Goal: Task Accomplishment & Management: Use online tool/utility

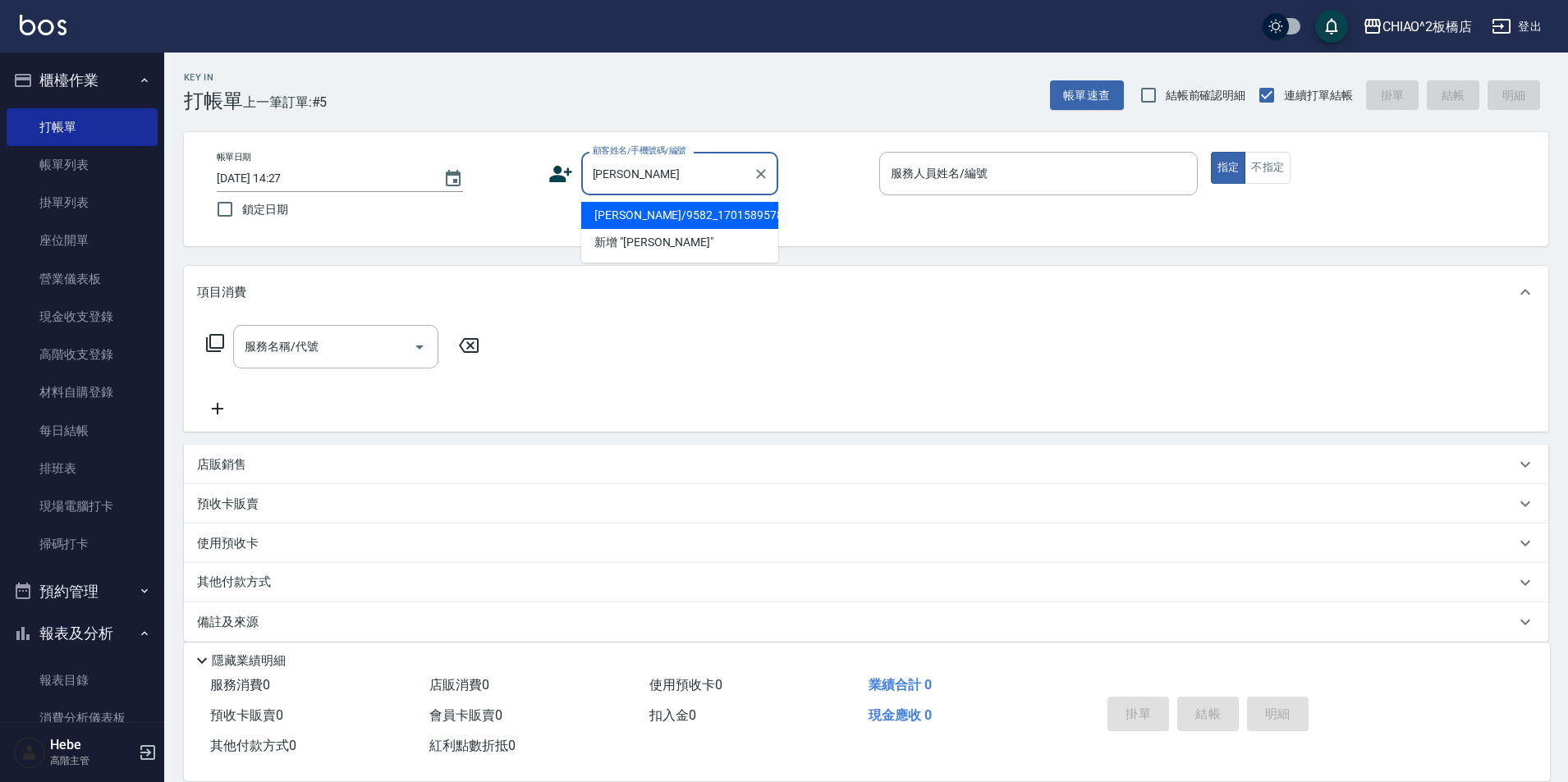
click at [636, 216] on li "[PERSON_NAME]/9582_1701589578/null" at bounding box center [679, 216] width 197 height 27
type input "[PERSON_NAME]/9582_1701589578/null"
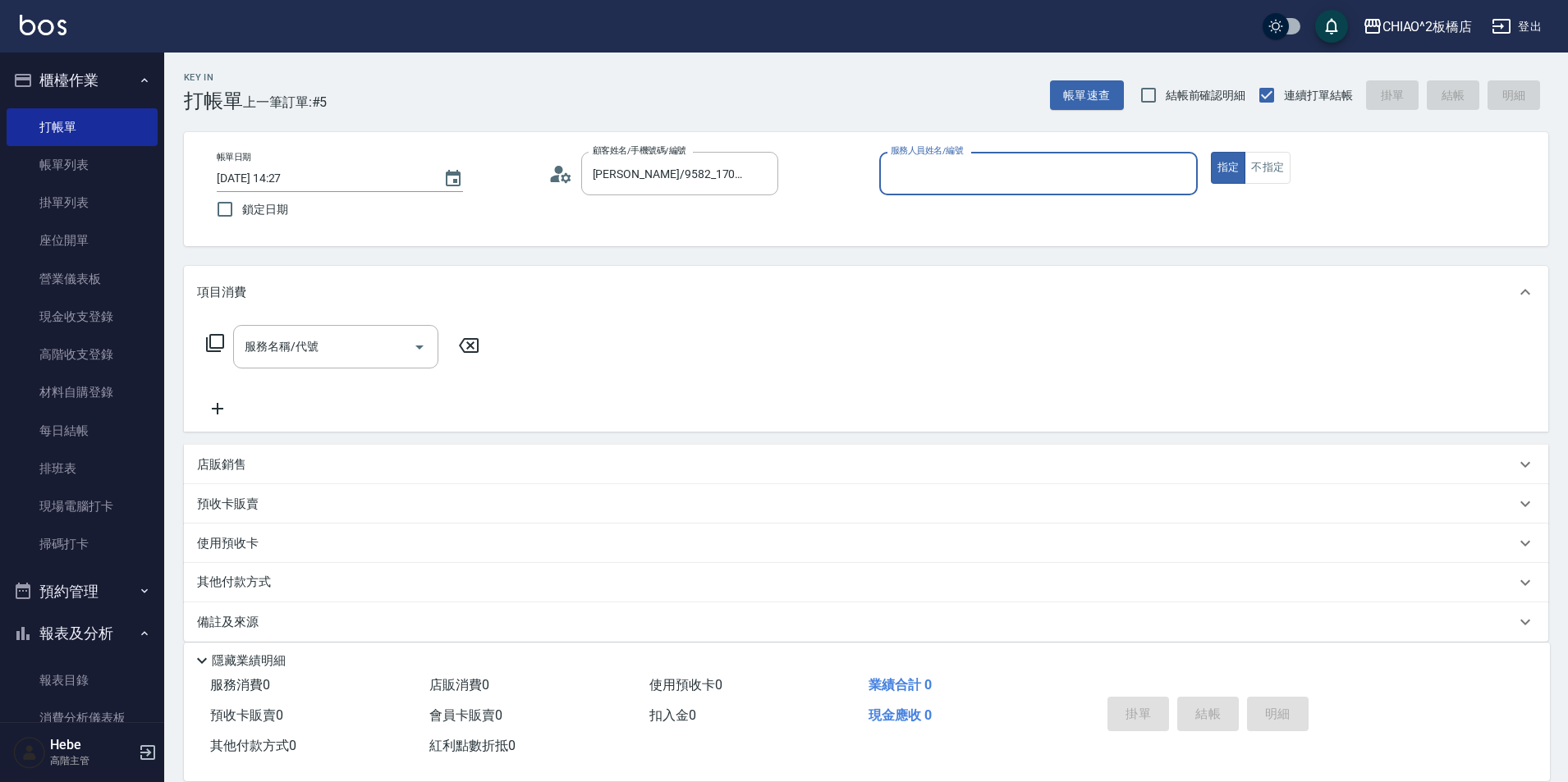
type input "MINI(無代號)"
click at [379, 352] on input "服務名稱/代號" at bounding box center [323, 347] width 166 height 29
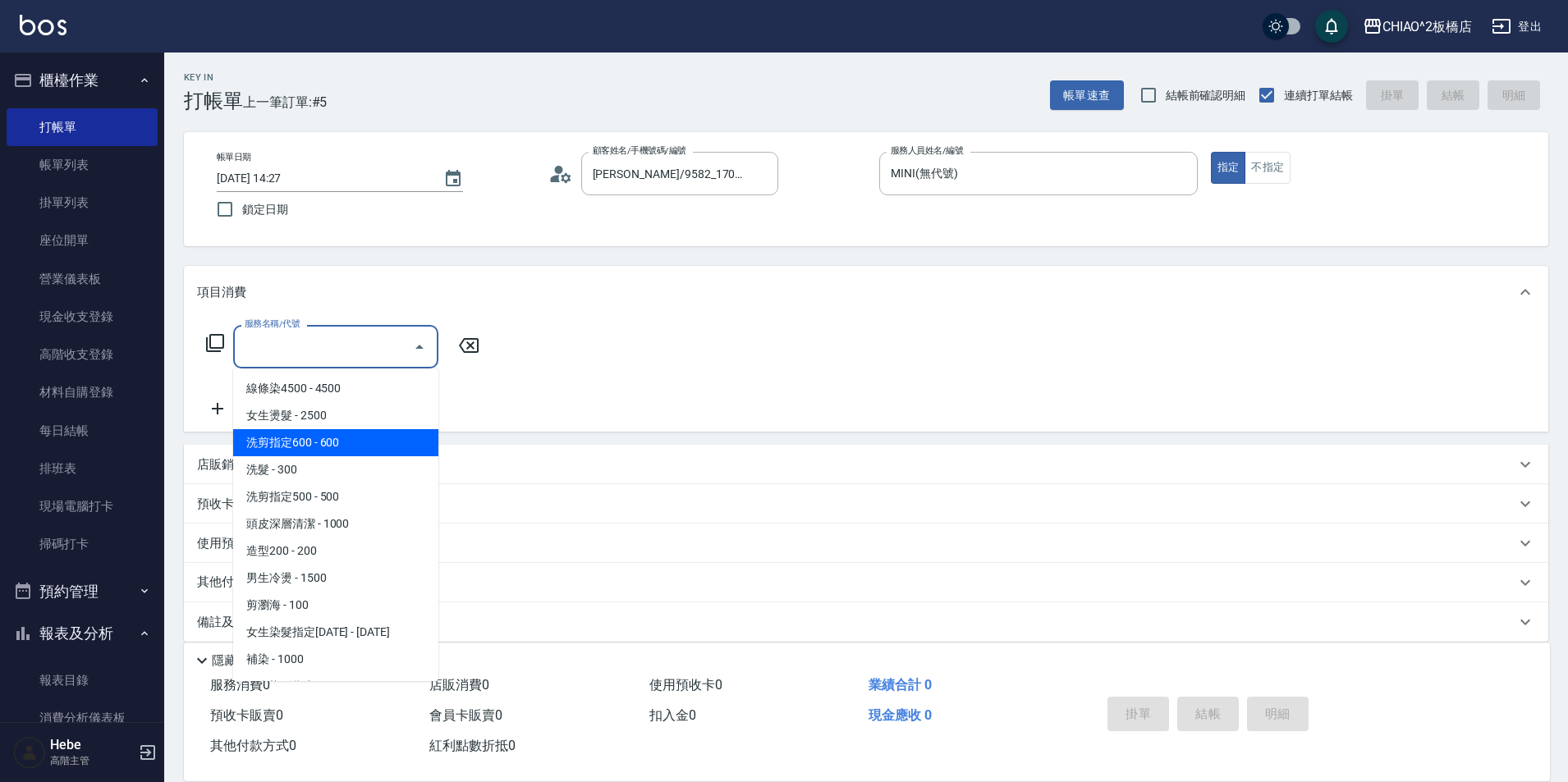
click at [373, 437] on span "洗剪指定600 - 600" at bounding box center [336, 443] width 206 height 27
type input "洗剪指定600(96678)"
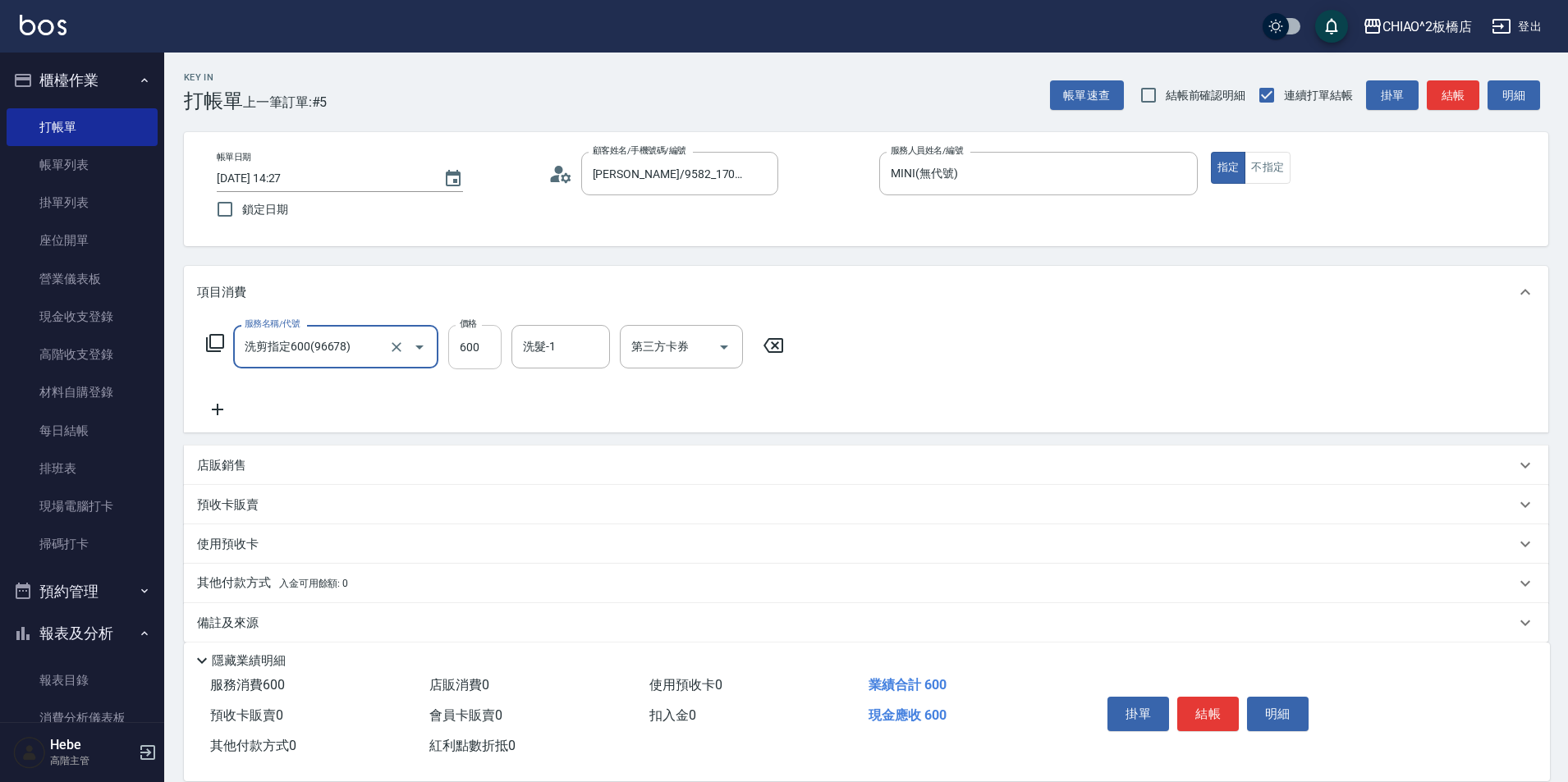
click at [475, 356] on input "600" at bounding box center [474, 347] width 53 height 44
type input "700"
click at [1213, 712] on button "結帳" at bounding box center [1208, 714] width 62 height 35
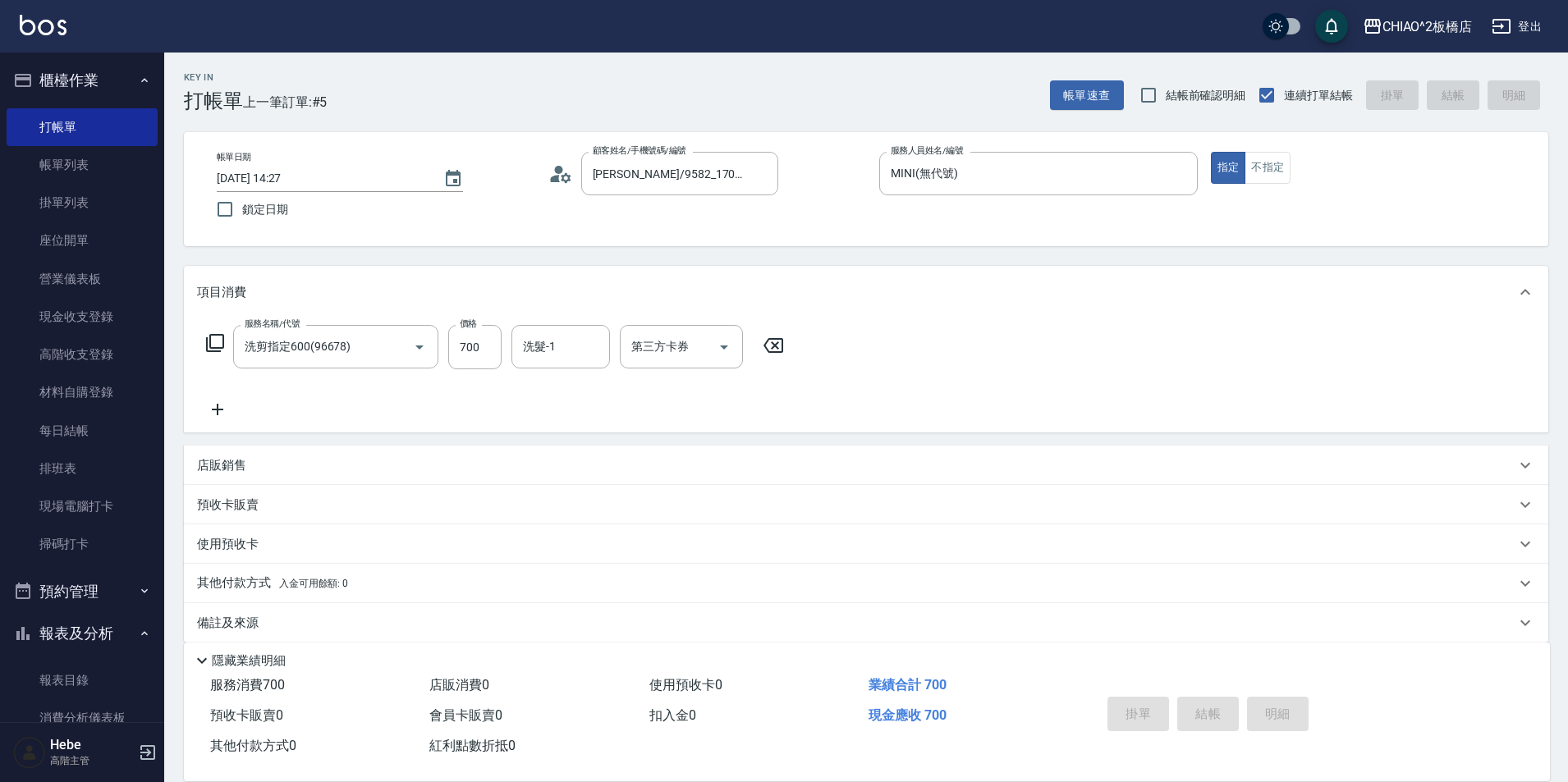
type input "[DATE] 16:44"
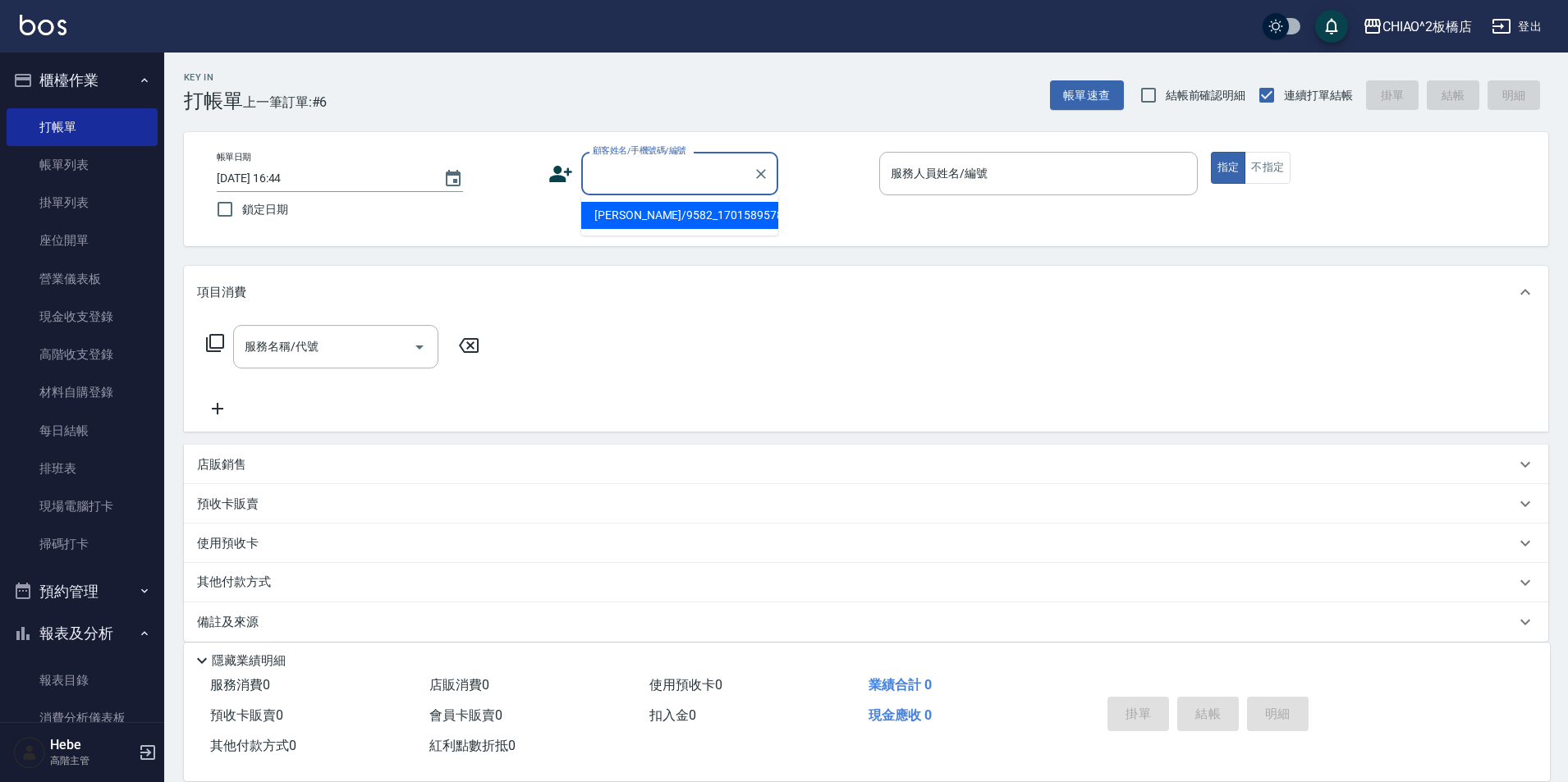
click at [702, 186] on input "顧客姓名/手機號碼/編號" at bounding box center [667, 173] width 157 height 29
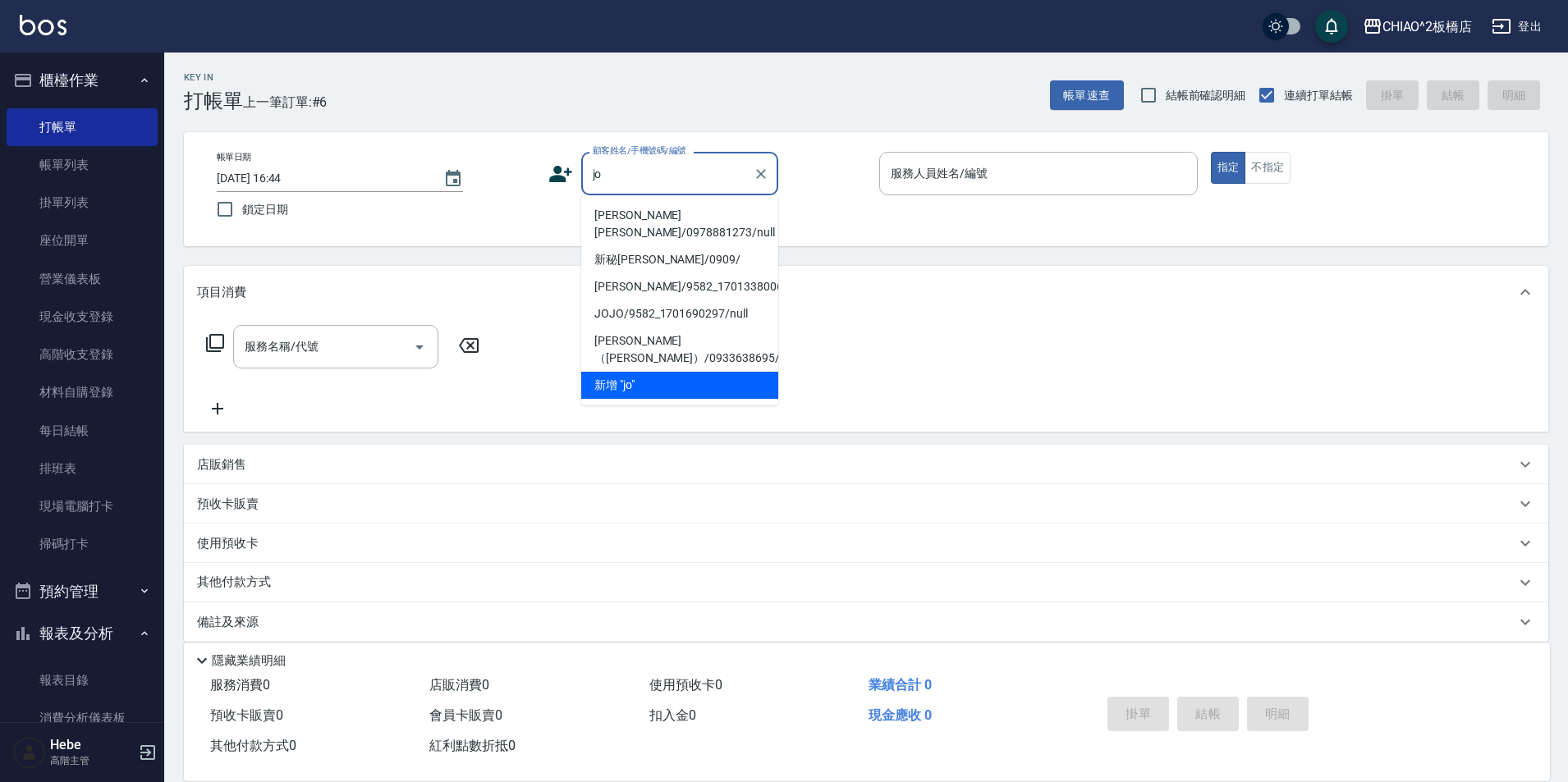
type input "j"
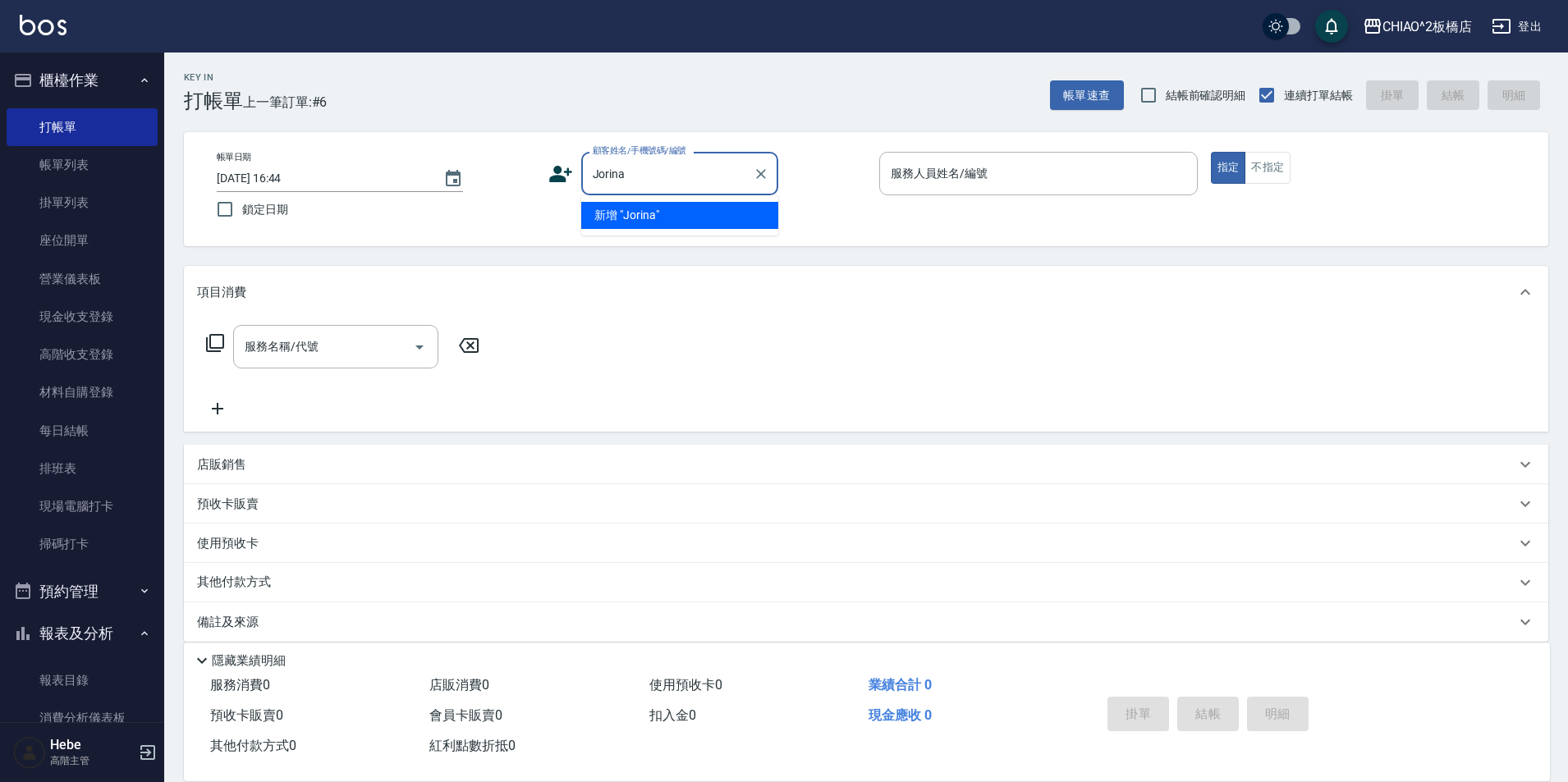
type input "Jorina"
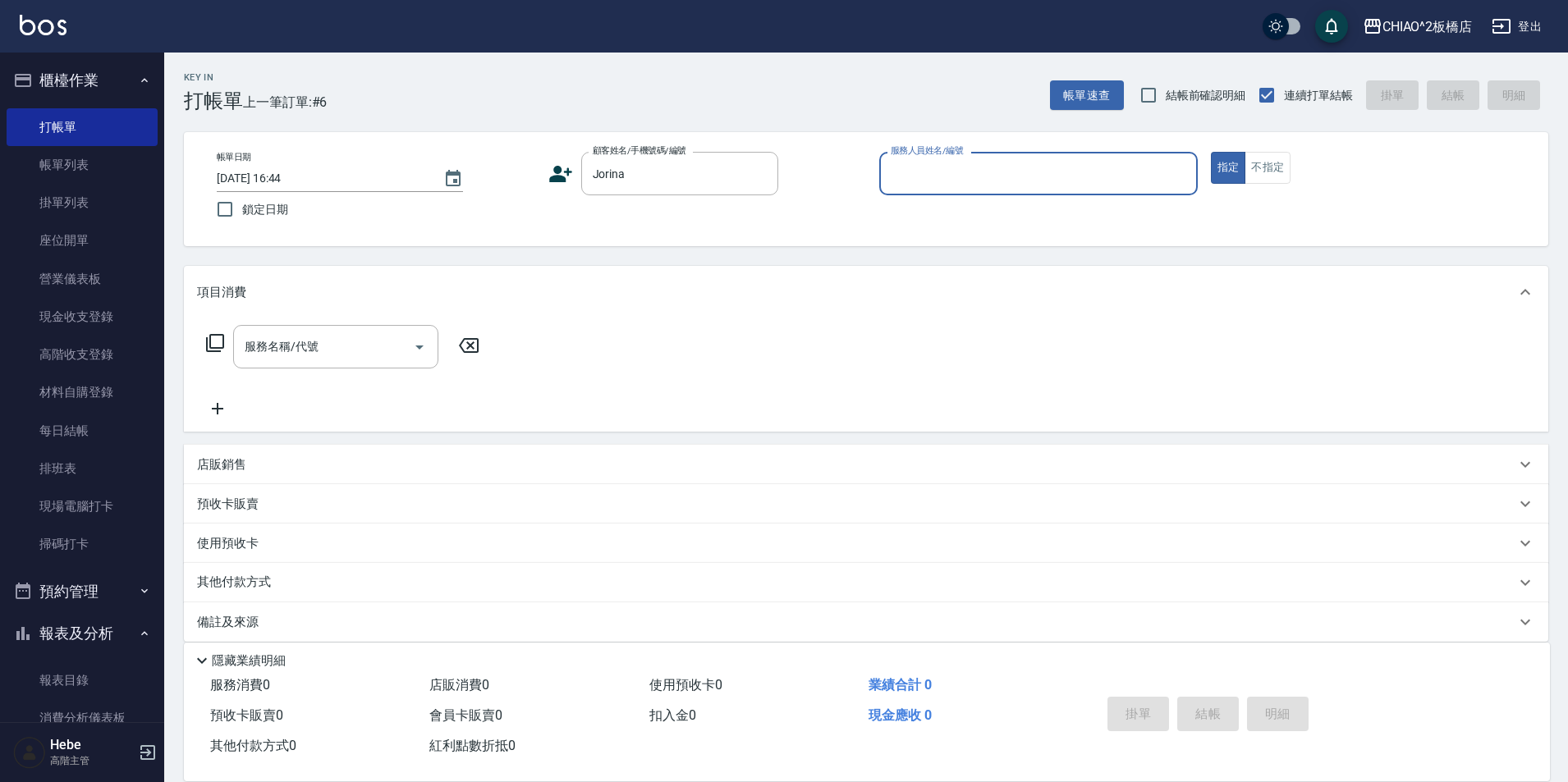
click at [927, 176] on input "服務人員姓名/編號" at bounding box center [1039, 173] width 304 height 29
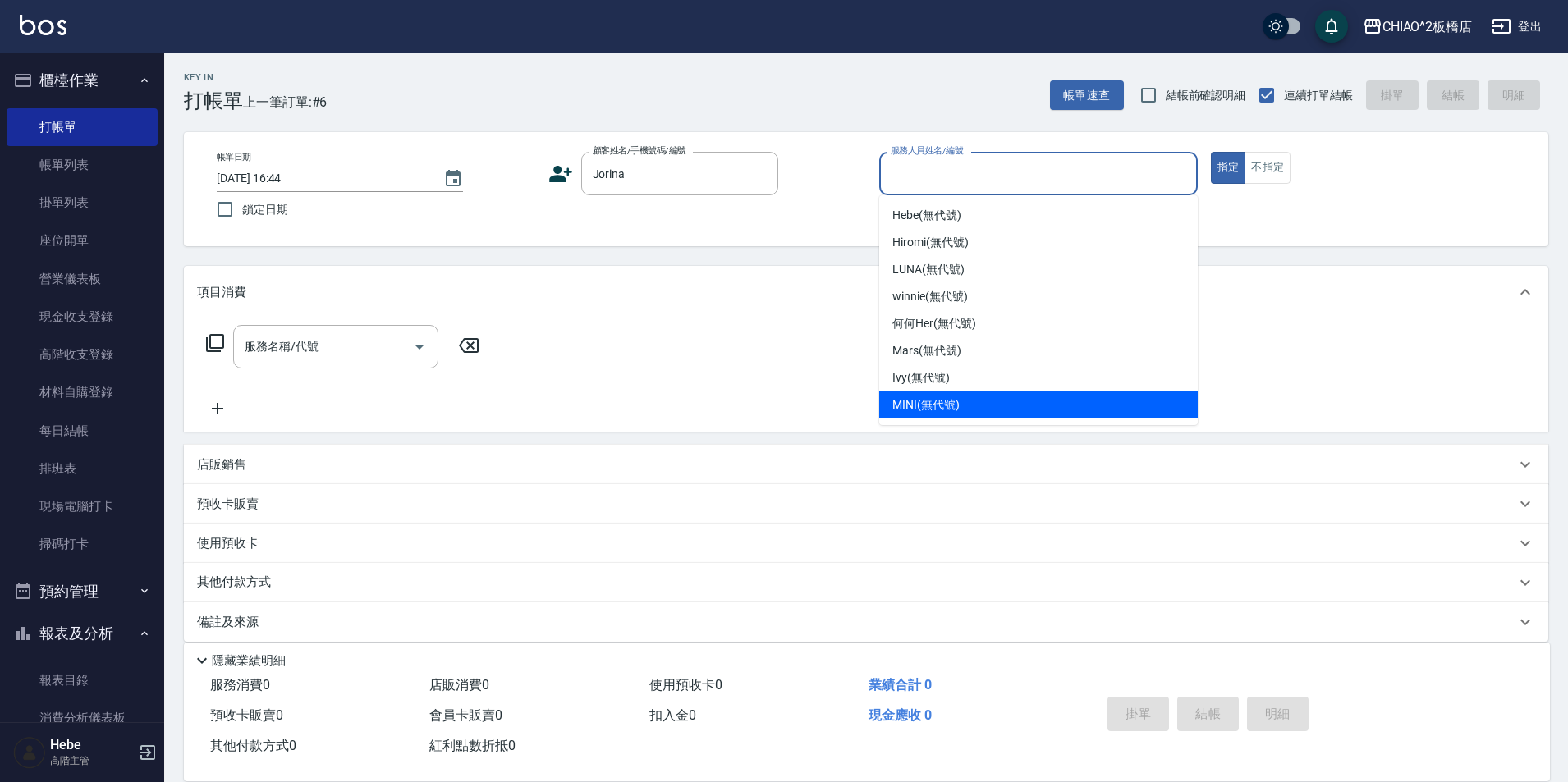
click at [995, 407] on div "MINI (無代號)" at bounding box center [1039, 405] width 319 height 27
type input "MINI(無代號)"
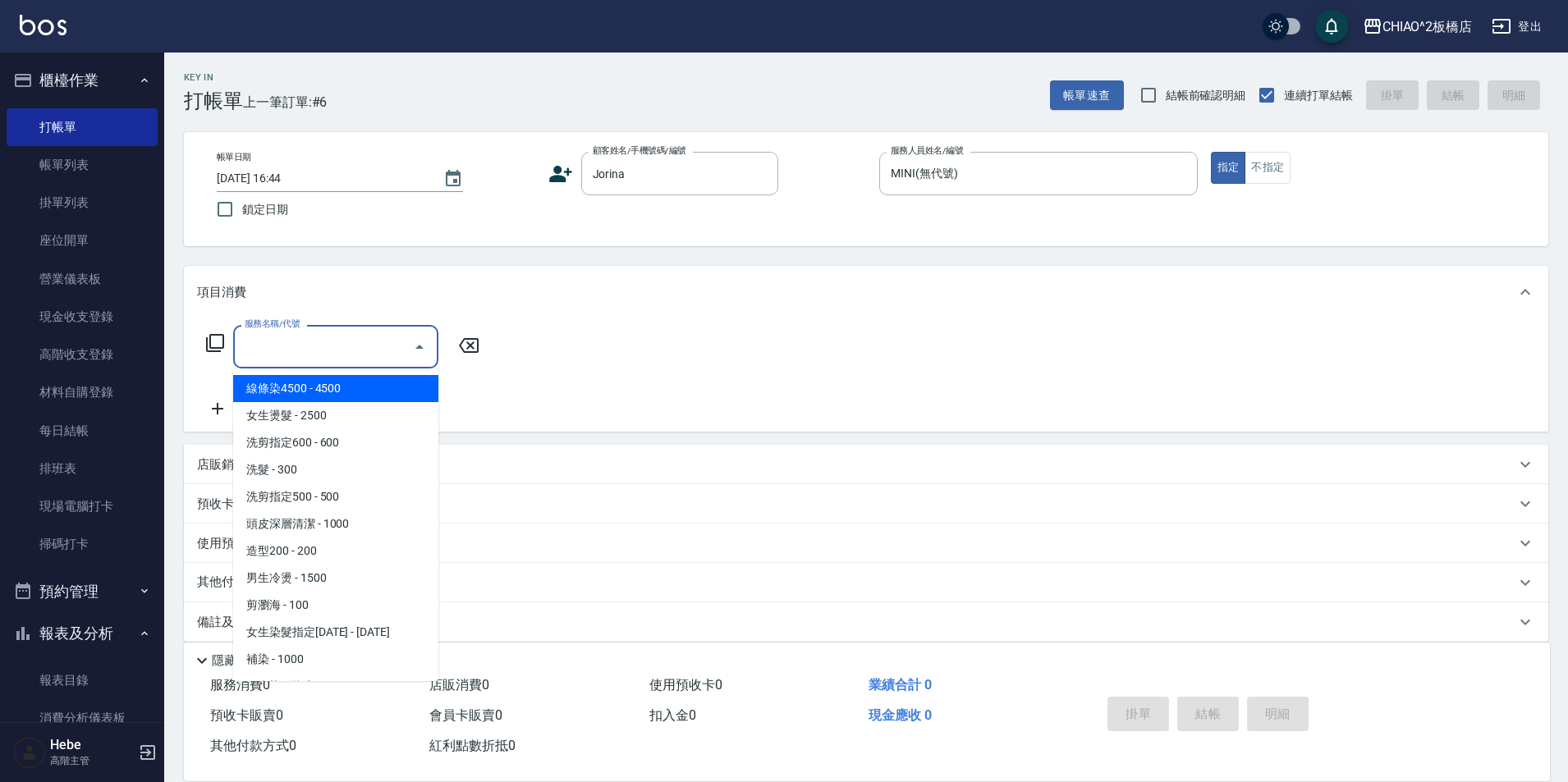
click at [308, 342] on div "服務名稱/代號 服務名稱/代號" at bounding box center [336, 346] width 206 height 43
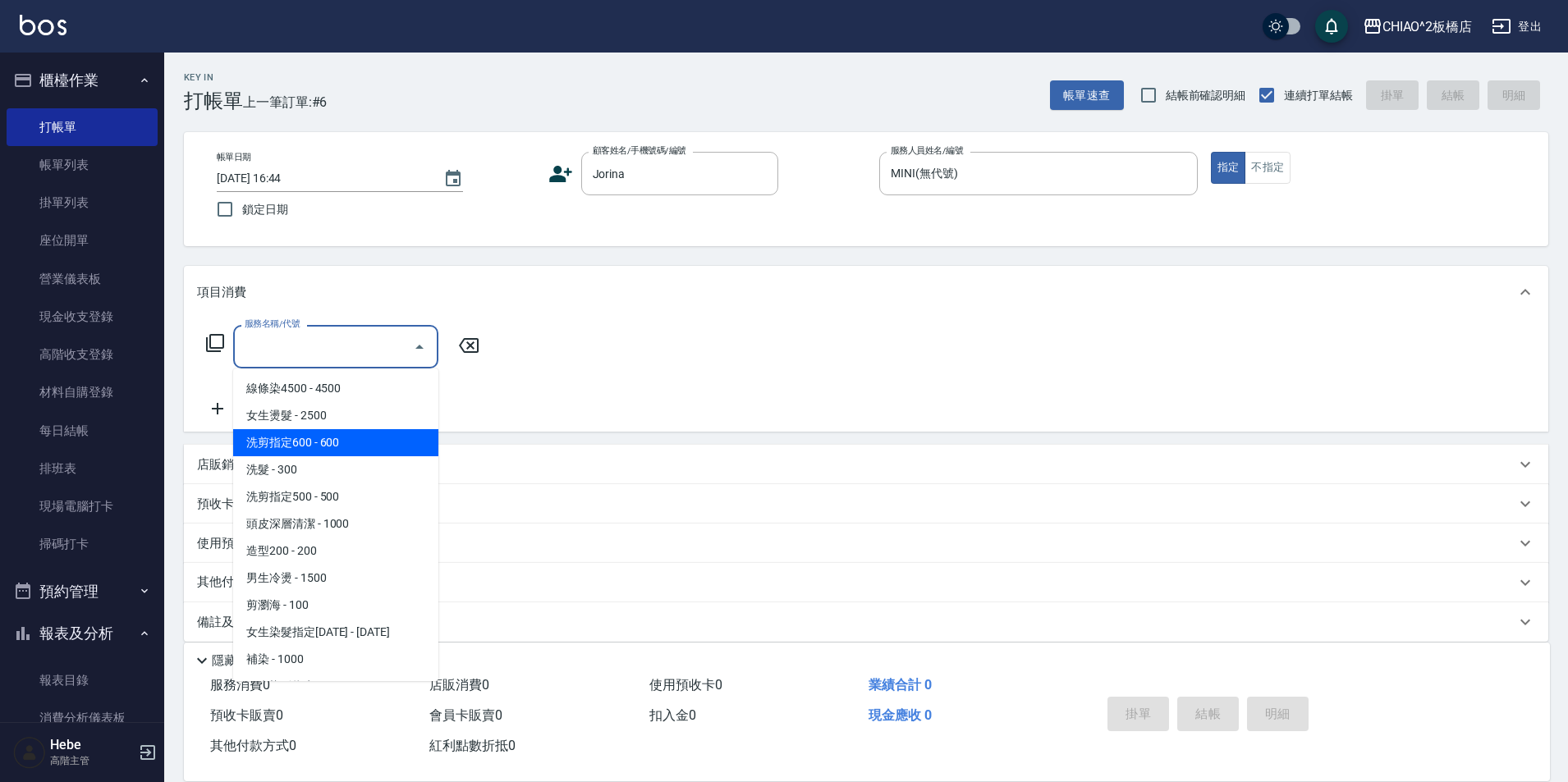
click at [345, 439] on span "洗剪指定600 - 600" at bounding box center [336, 443] width 206 height 27
type input "洗剪指定600(96678)"
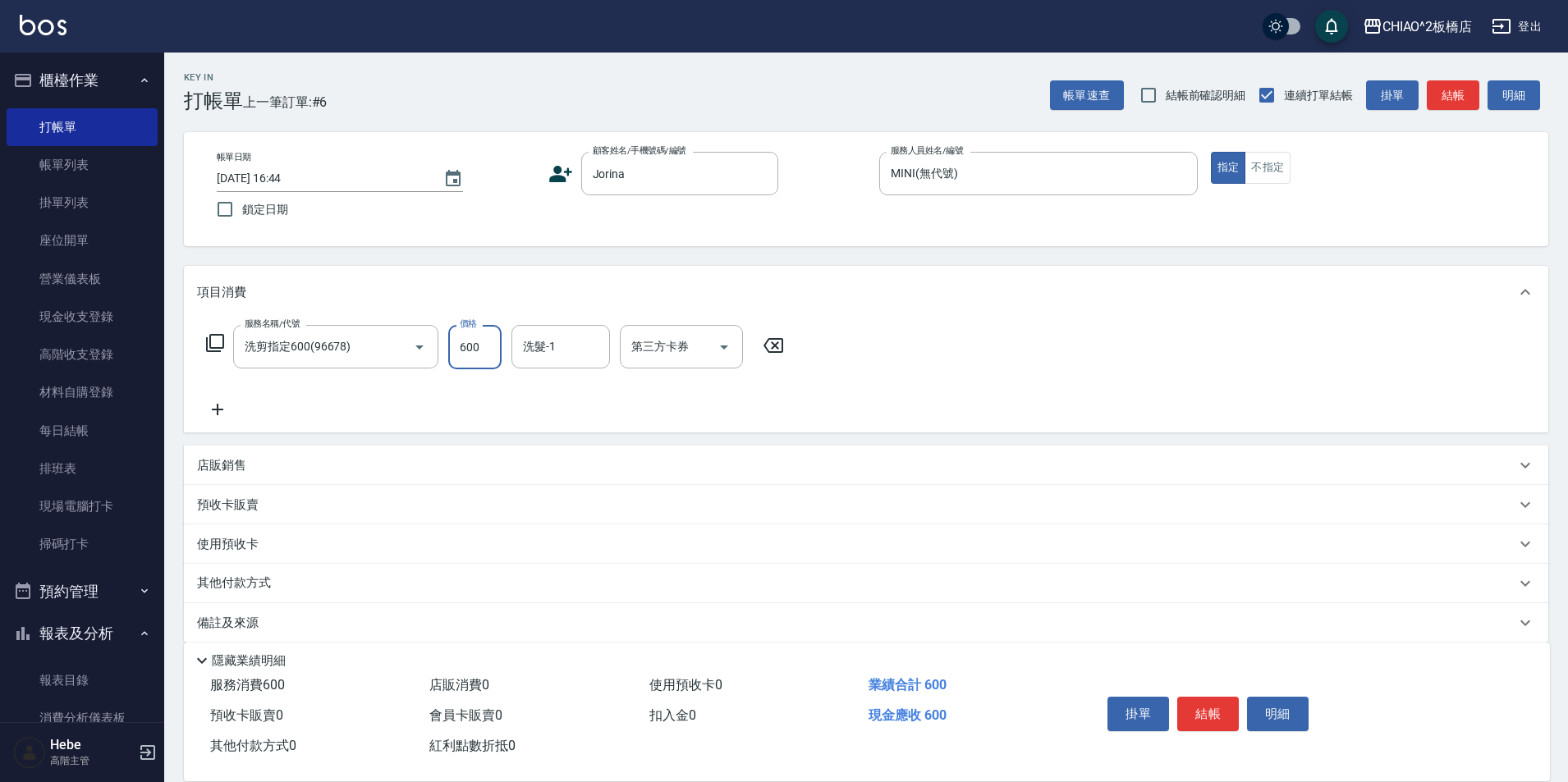
click at [480, 346] on input "600" at bounding box center [474, 347] width 53 height 44
type input "1200"
click at [587, 342] on input "洗髮-1" at bounding box center [561, 347] width 84 height 29
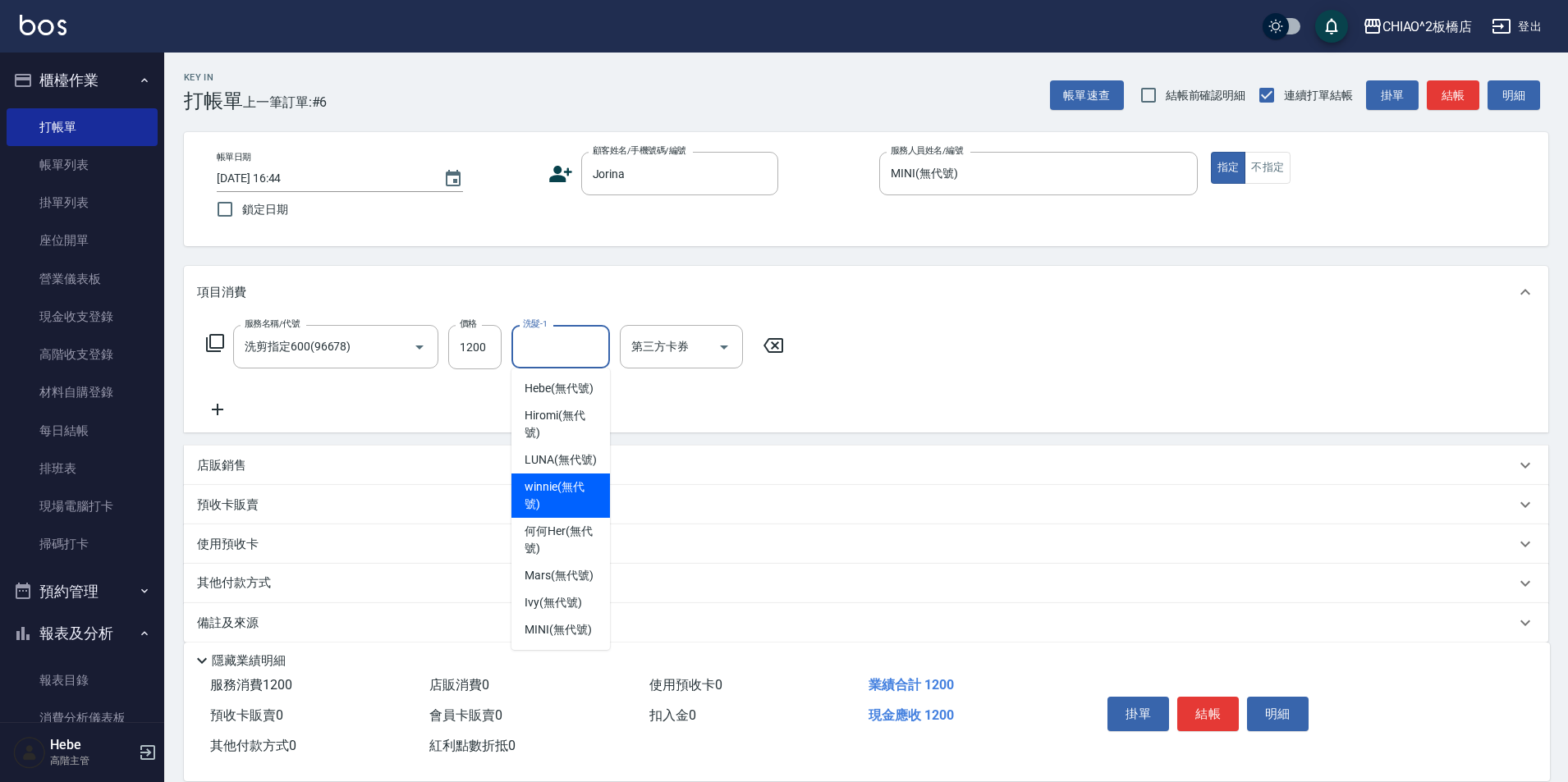
click at [570, 495] on span "winnie (無代號)" at bounding box center [560, 495] width 72 height 35
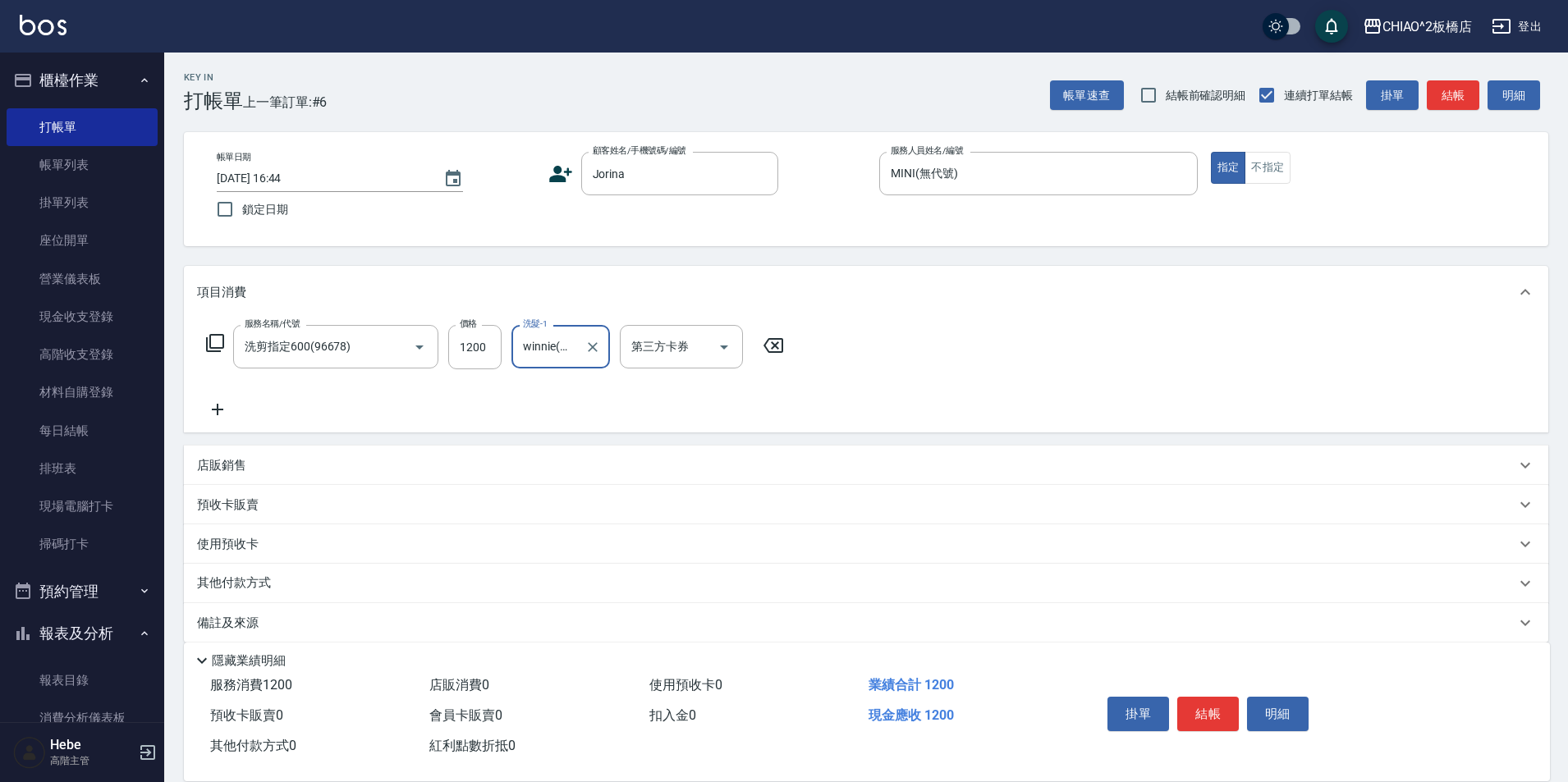
type input "winnie(無代號)"
click at [1217, 709] on button "結帳" at bounding box center [1208, 714] width 62 height 35
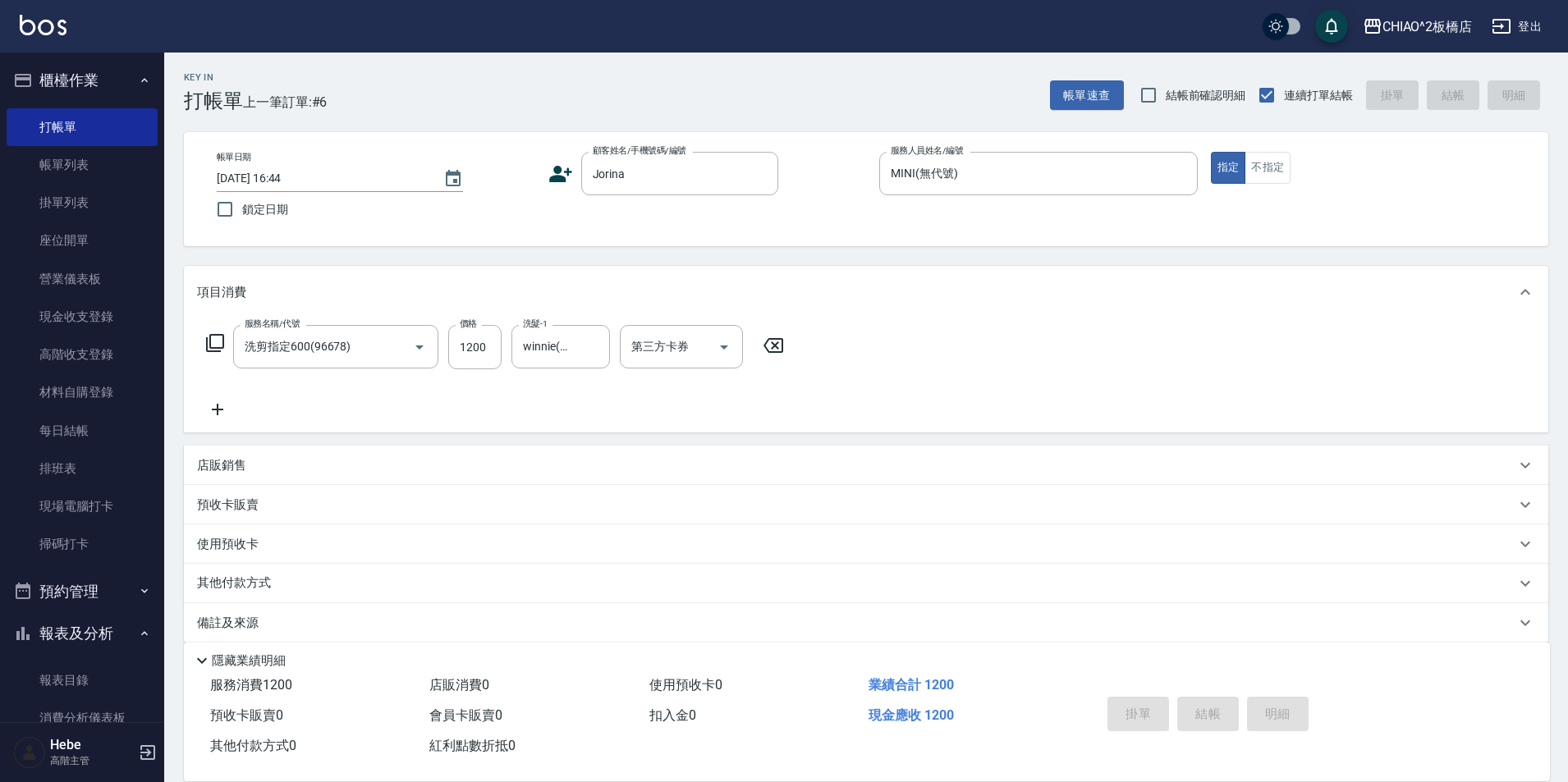
type input "[DATE] 16:46"
